Goal: Transaction & Acquisition: Download file/media

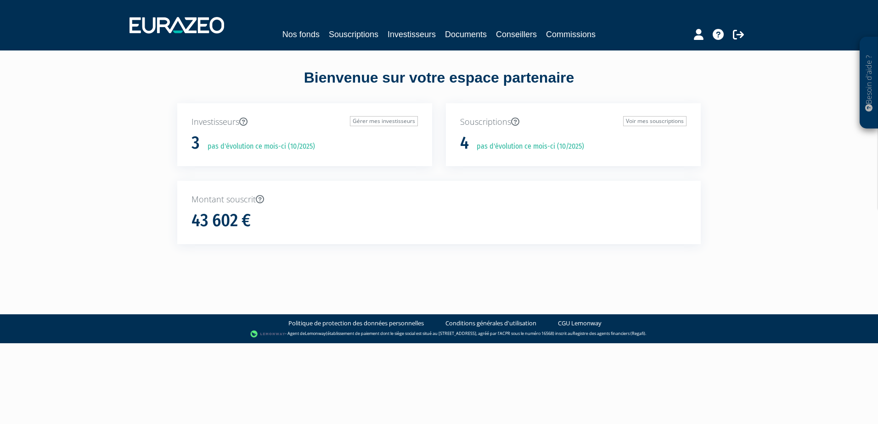
click at [693, 34] on div at bounding box center [703, 33] width 106 height 18
click at [699, 34] on icon at bounding box center [699, 34] width 10 height 11
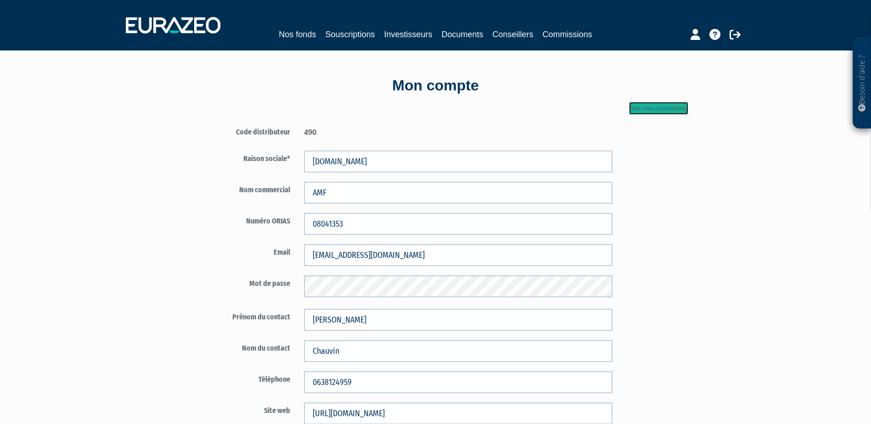
click at [659, 111] on link "Voir mes conventions" at bounding box center [658, 108] width 59 height 13
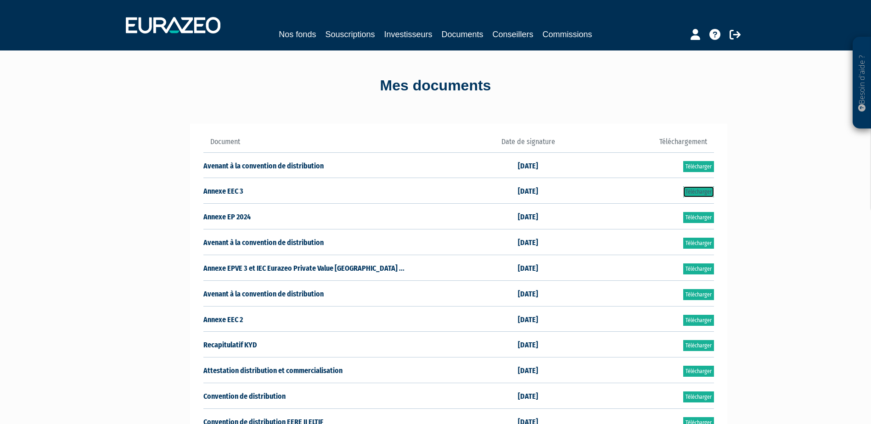
click at [704, 189] on link "Télécharger" at bounding box center [698, 191] width 31 height 11
click at [697, 167] on link "Télécharger" at bounding box center [698, 166] width 31 height 11
